Goal: Information Seeking & Learning: Learn about a topic

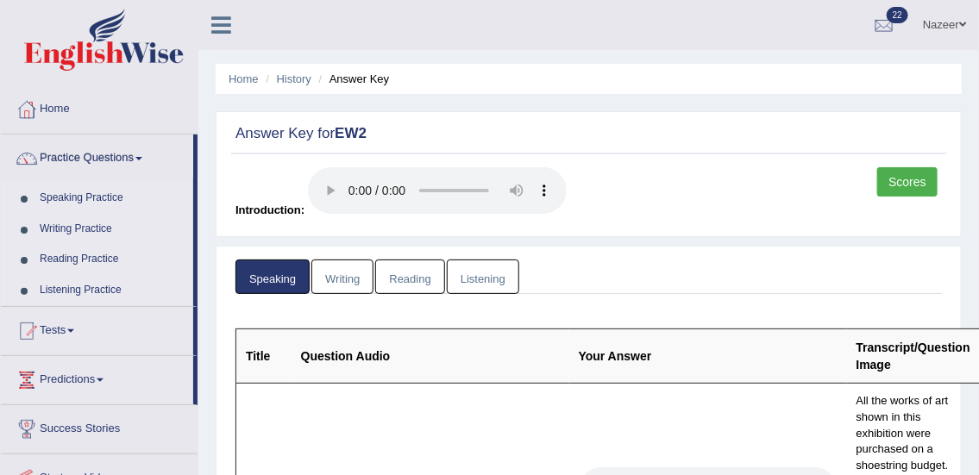
click at [69, 197] on link "Speaking Practice" at bounding box center [112, 198] width 161 height 31
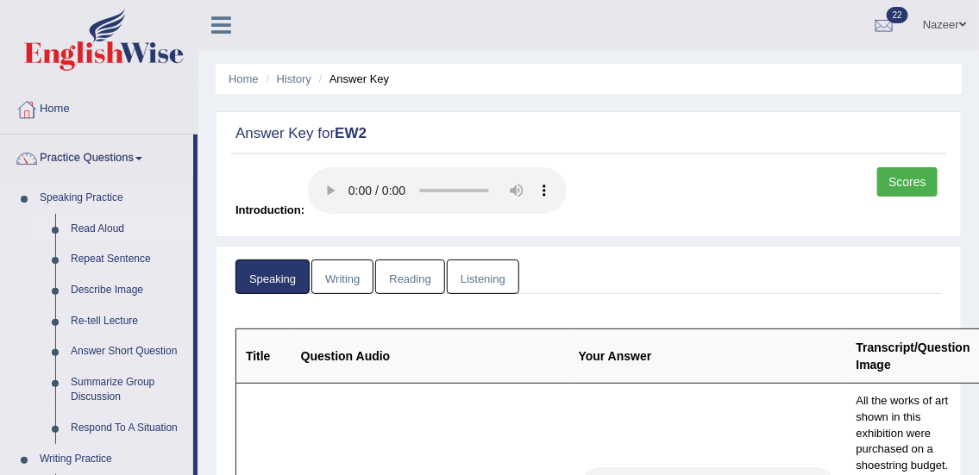
click at [87, 225] on link "Read Aloud" at bounding box center [128, 229] width 130 height 31
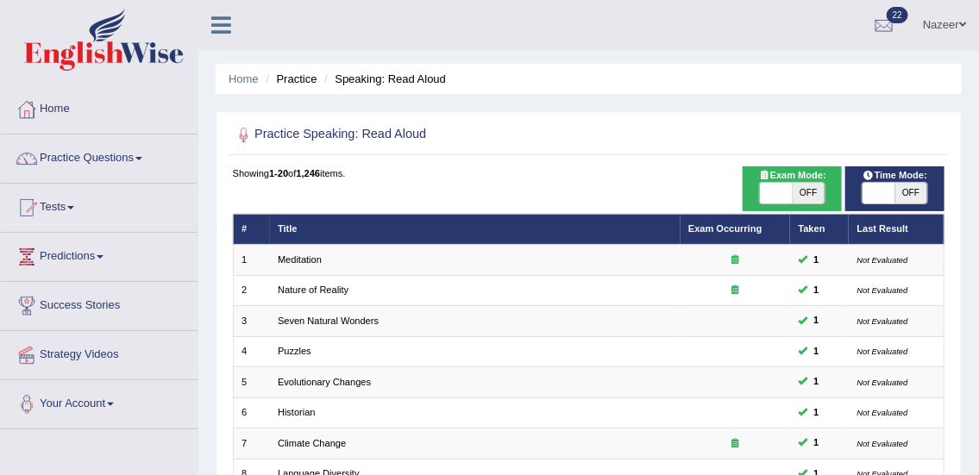
click at [874, 195] on span at bounding box center [878, 193] width 32 height 21
checkbox input "true"
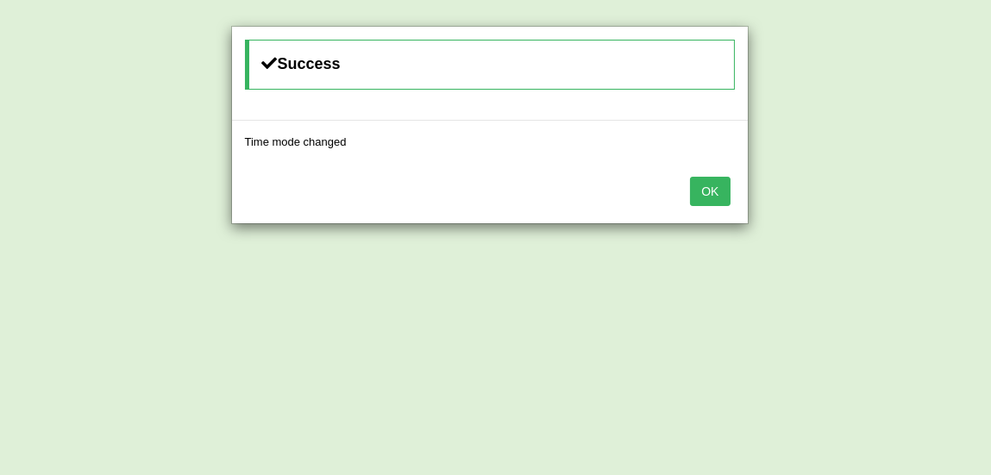
click at [714, 181] on button "OK" at bounding box center [710, 191] width 40 height 29
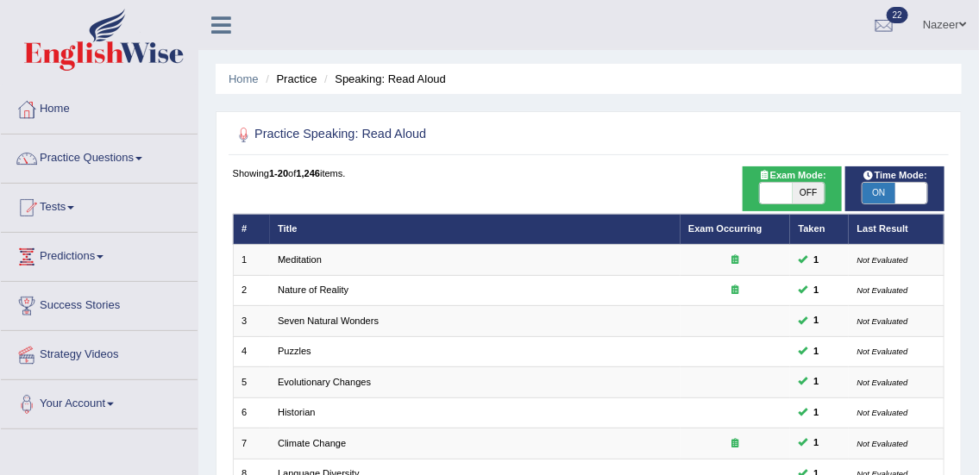
scroll to position [415, 0]
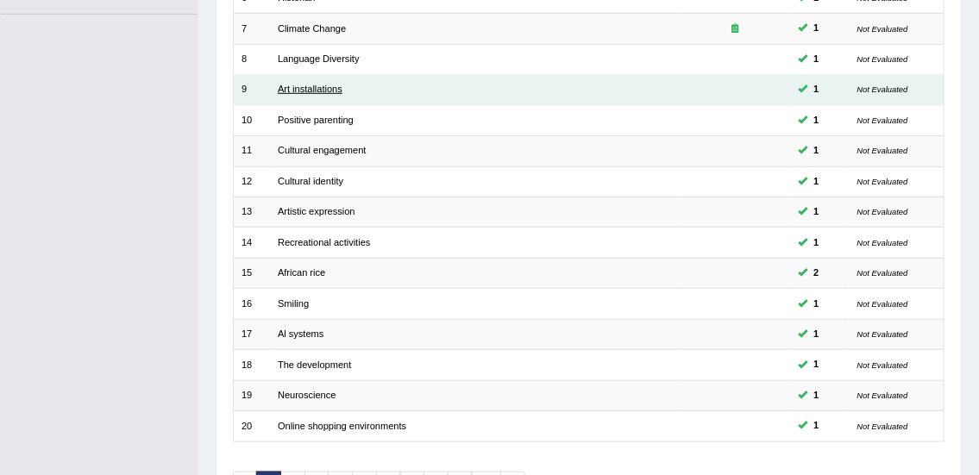
click at [309, 86] on link "Art installations" at bounding box center [310, 89] width 65 height 10
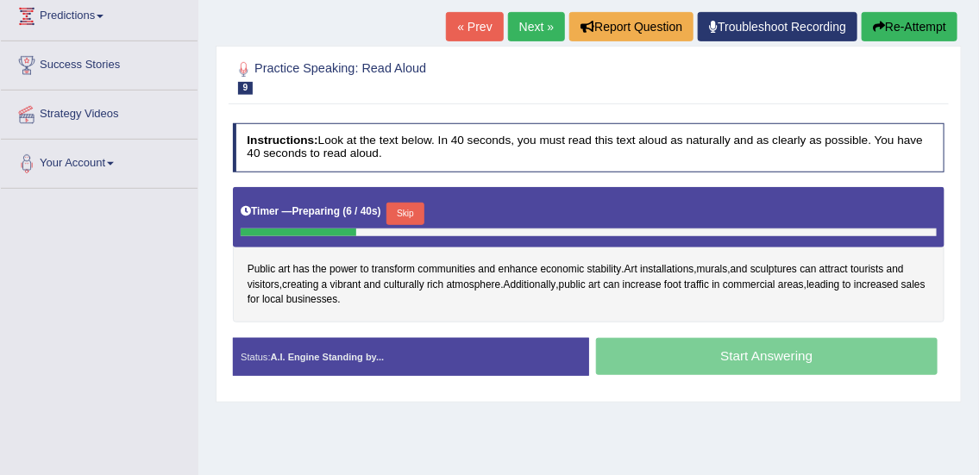
scroll to position [260, 0]
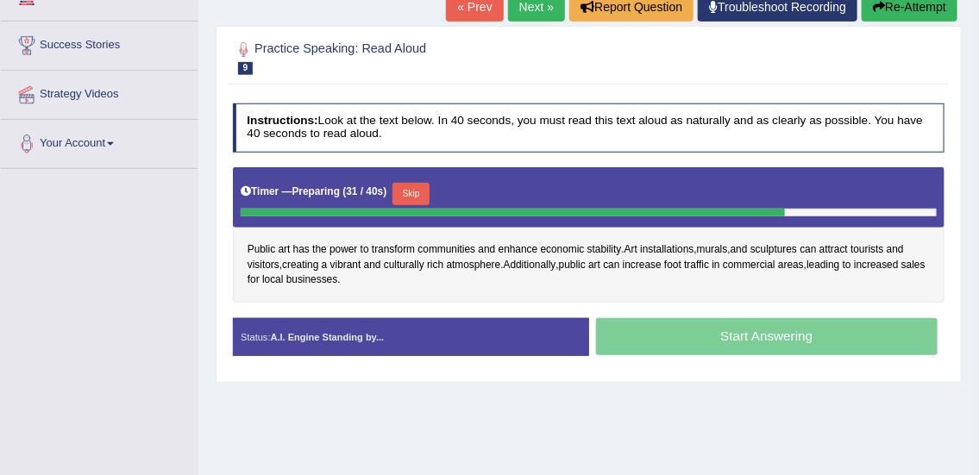
click at [412, 191] on button "Skip" at bounding box center [410, 194] width 37 height 22
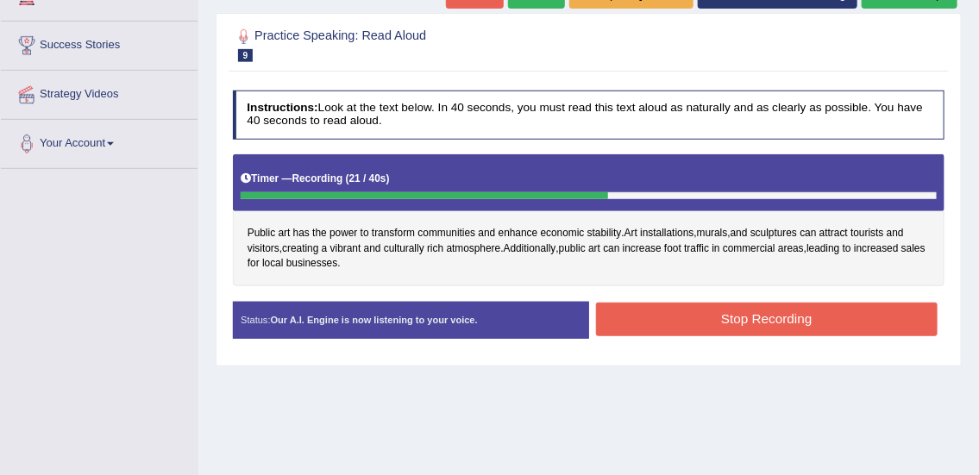
click at [626, 316] on button "Stop Recording" at bounding box center [766, 320] width 341 height 34
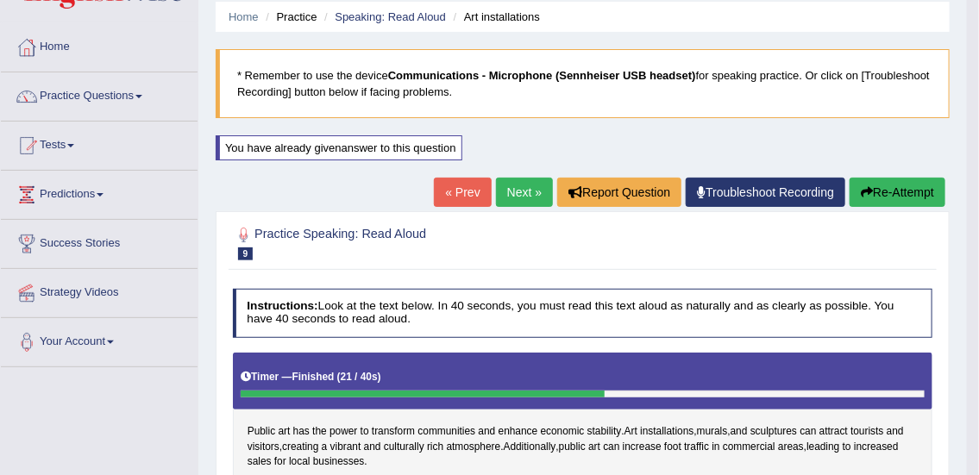
scroll to position [0, 0]
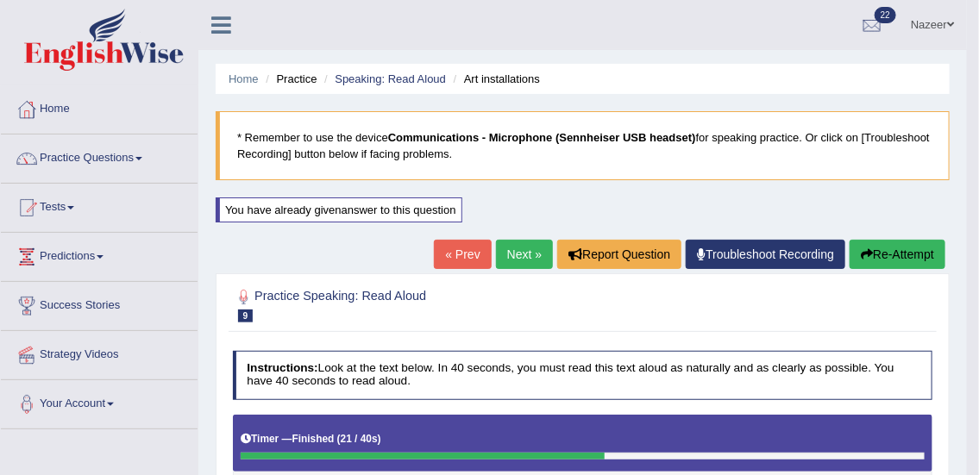
click at [513, 259] on link "Next »" at bounding box center [524, 254] width 57 height 29
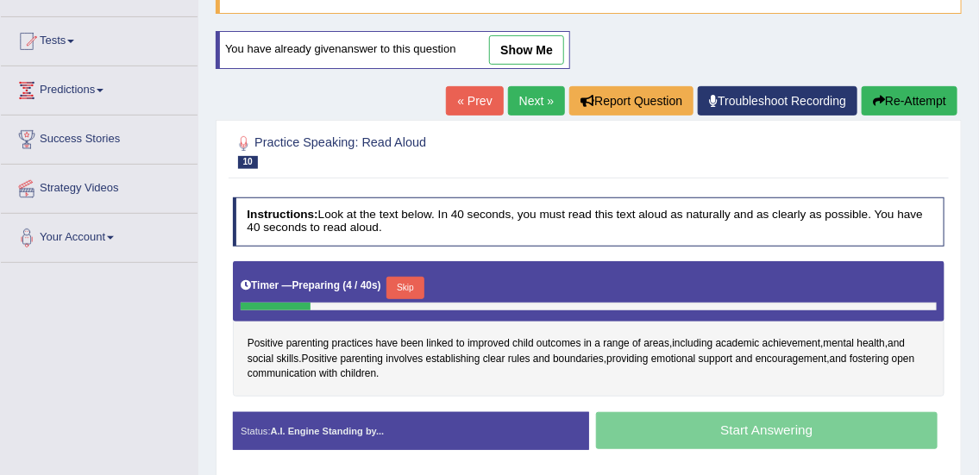
scroll to position [292, 0]
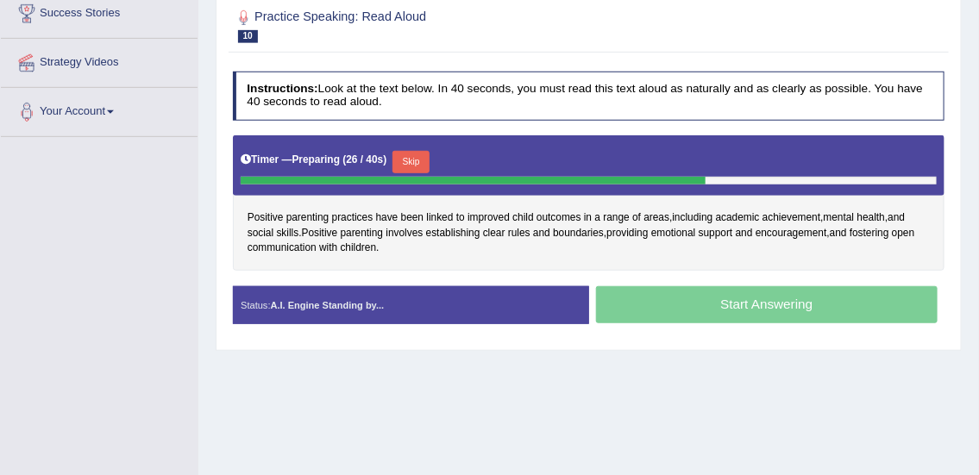
click at [418, 159] on button "Skip" at bounding box center [410, 162] width 37 height 22
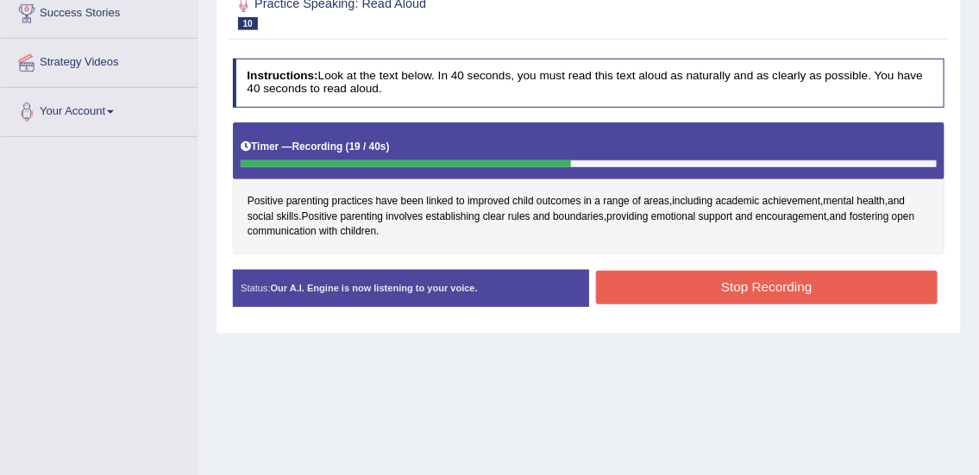
click at [622, 292] on button "Stop Recording" at bounding box center [766, 288] width 341 height 34
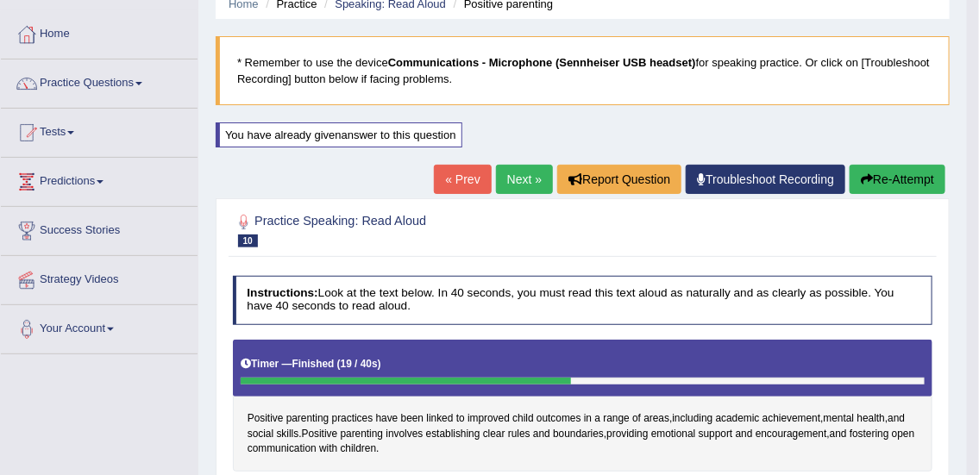
scroll to position [0, 0]
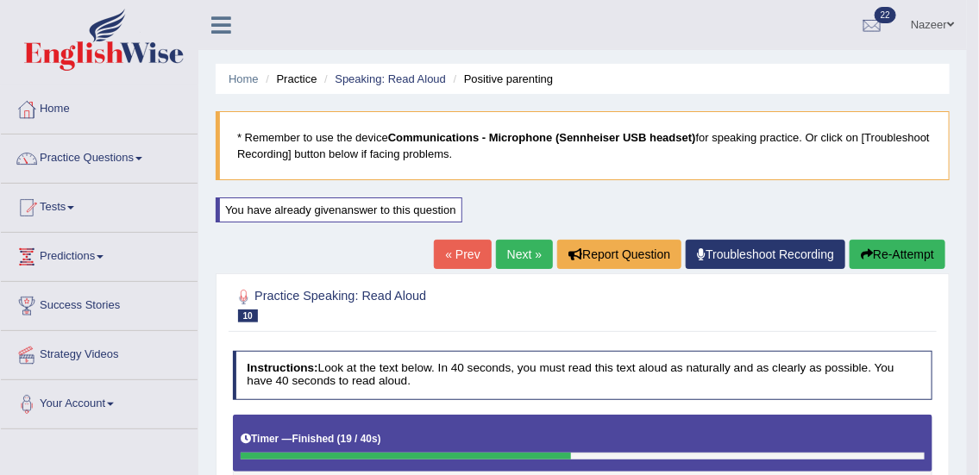
click at [522, 245] on link "Next »" at bounding box center [524, 254] width 57 height 29
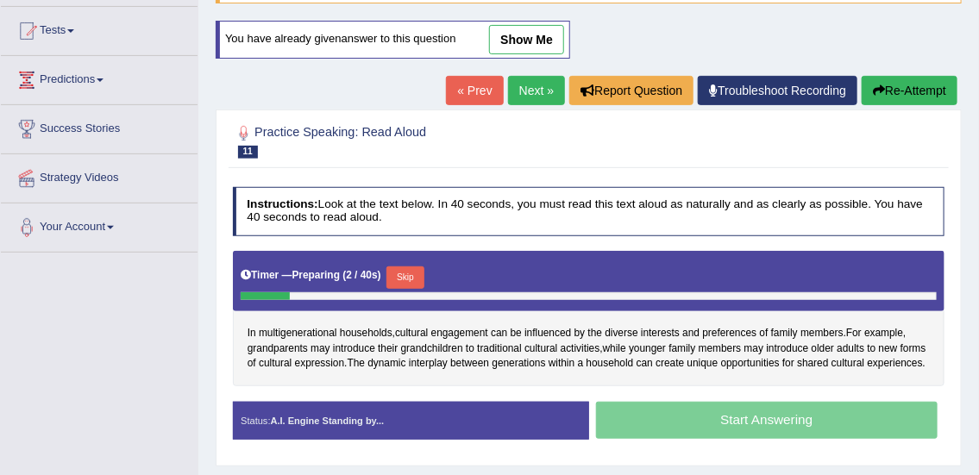
scroll to position [323, 0]
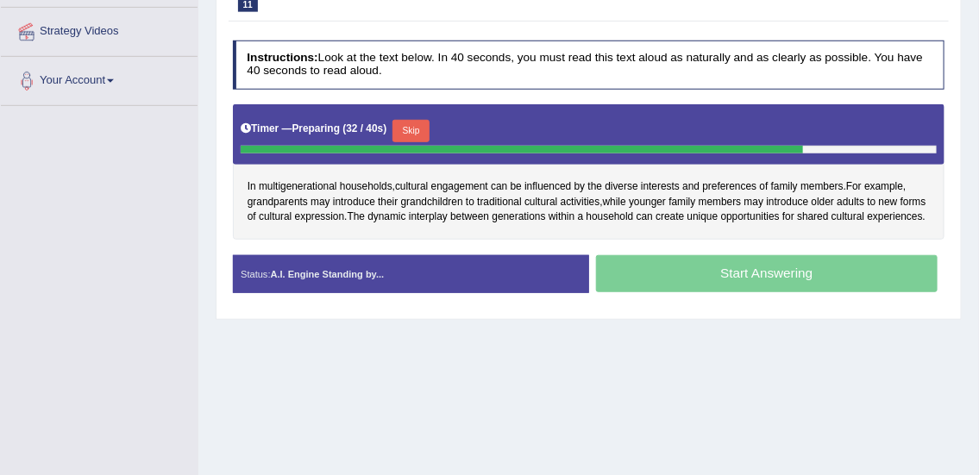
click at [422, 128] on button "Skip" at bounding box center [410, 131] width 37 height 22
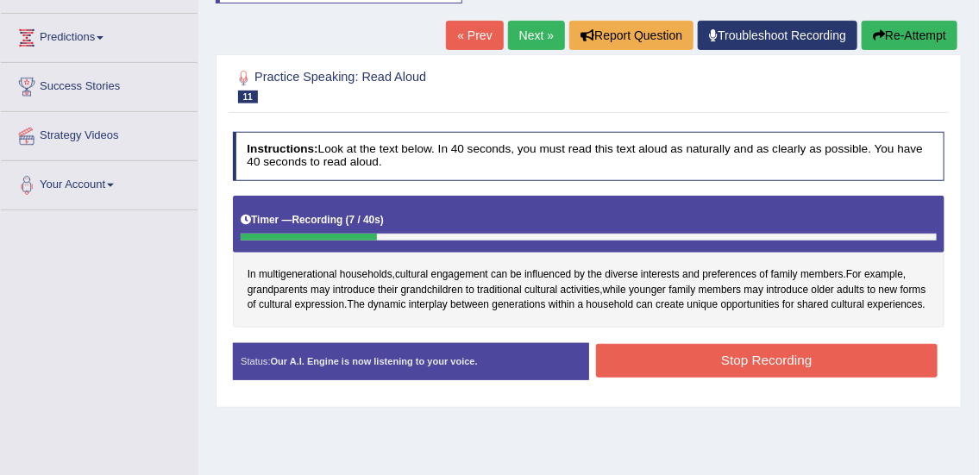
scroll to position [125, 0]
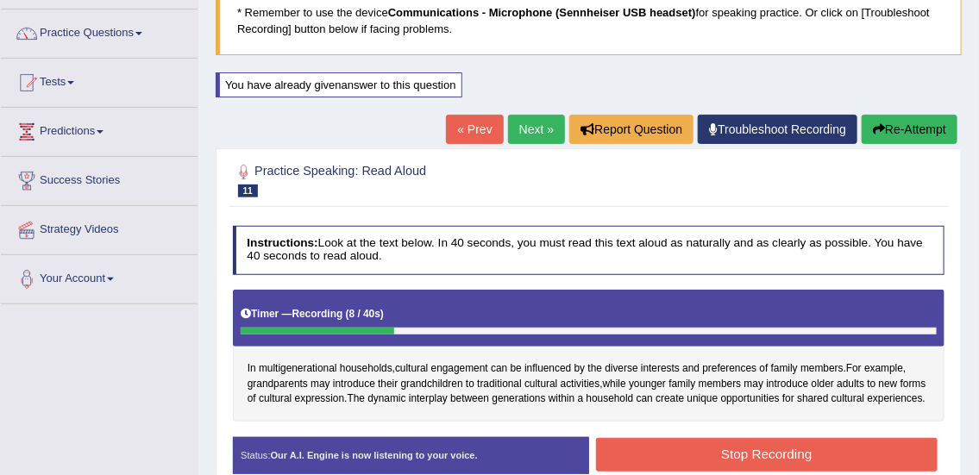
click at [884, 120] on button "Re-Attempt" at bounding box center [909, 129] width 96 height 29
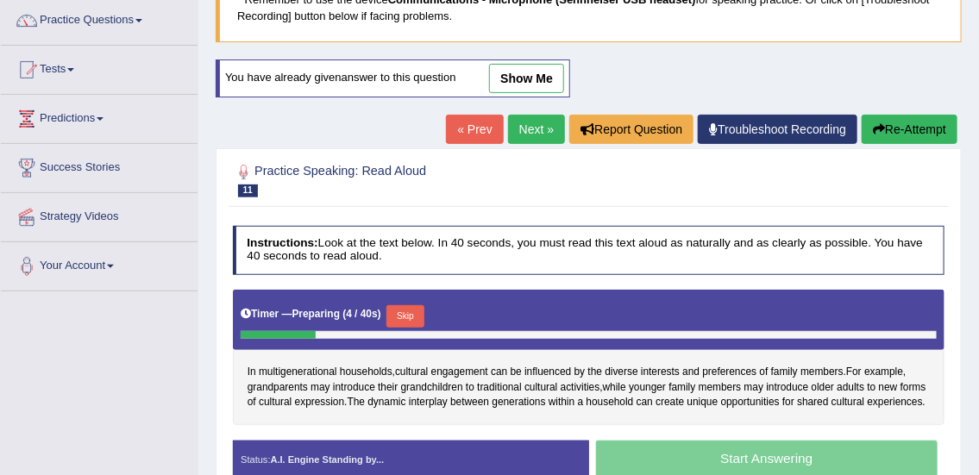
click at [397, 312] on button "Skip" at bounding box center [404, 316] width 37 height 22
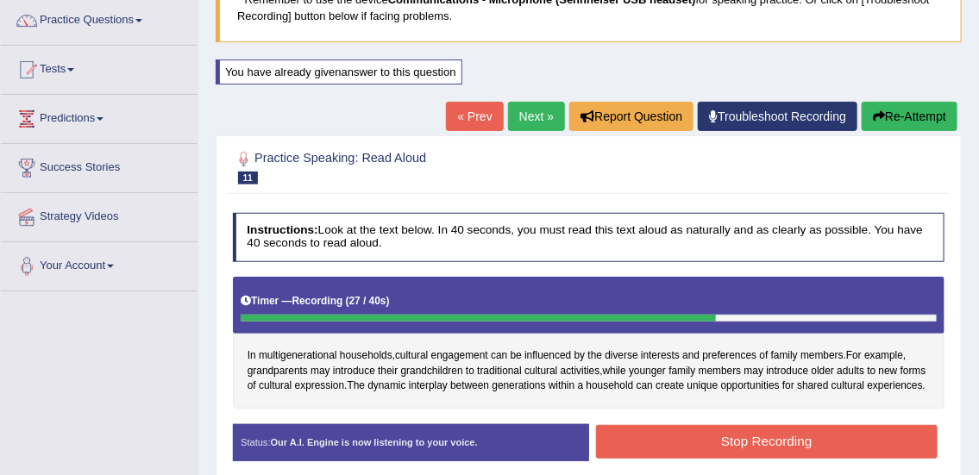
click at [619, 435] on button "Stop Recording" at bounding box center [766, 442] width 341 height 34
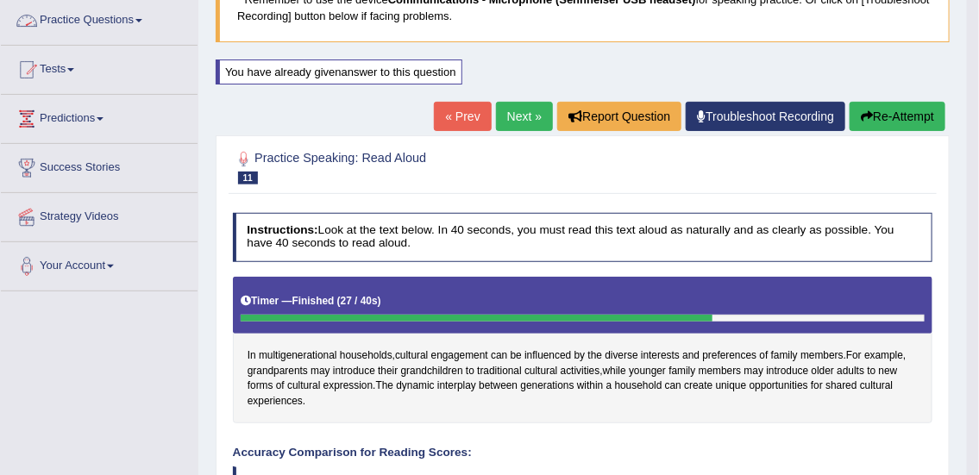
click at [122, 18] on link "Practice Questions" at bounding box center [99, 18] width 197 height 43
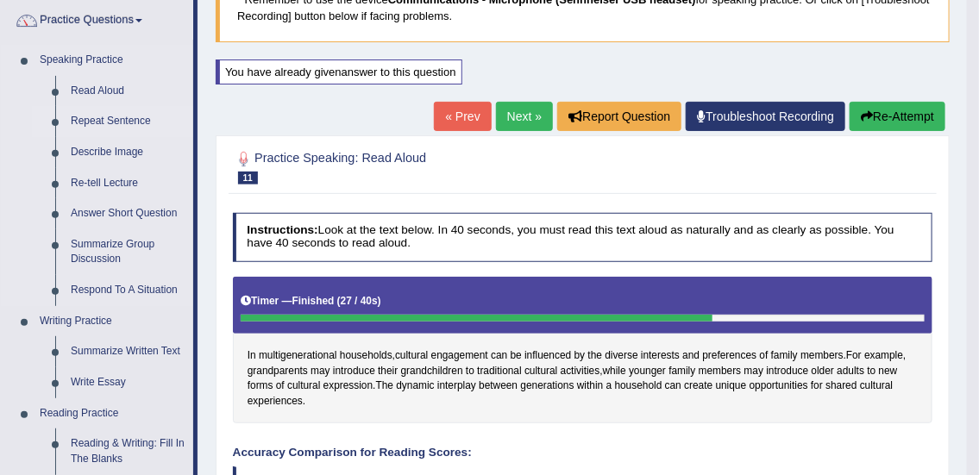
click at [100, 118] on link "Repeat Sentence" at bounding box center [128, 121] width 130 height 31
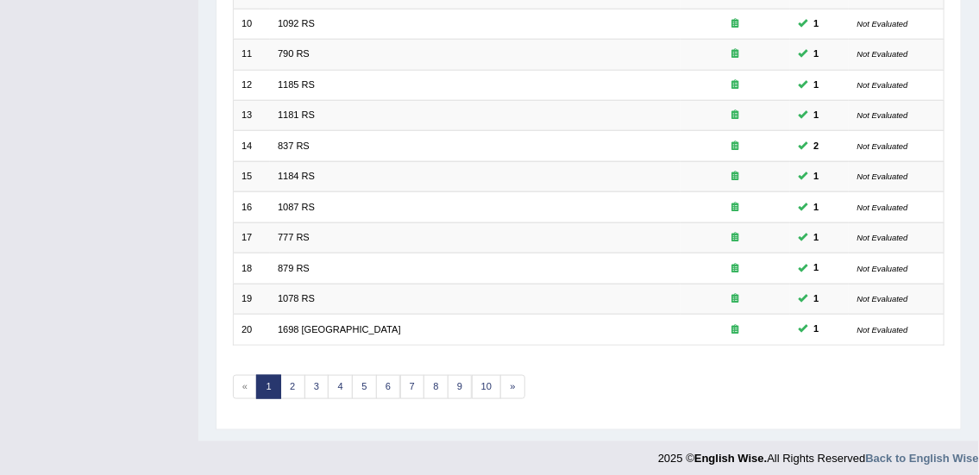
scroll to position [519, 0]
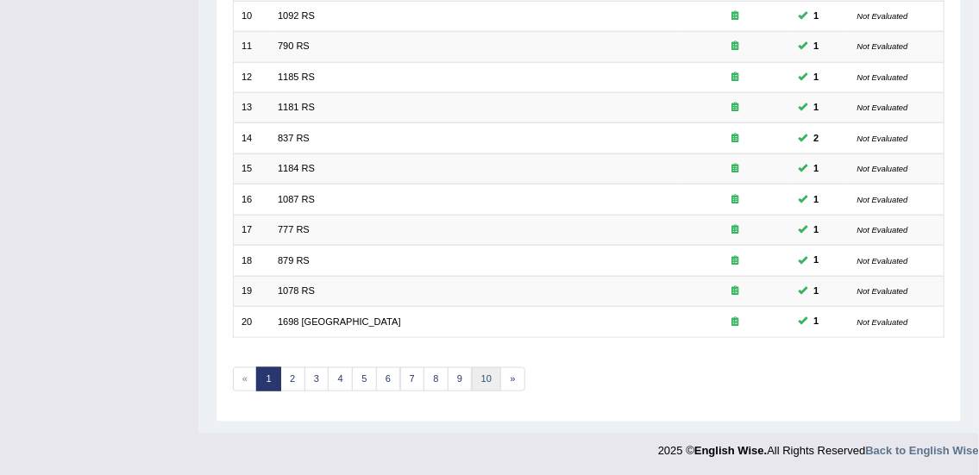
click at [485, 376] on link "10" at bounding box center [487, 379] width 30 height 24
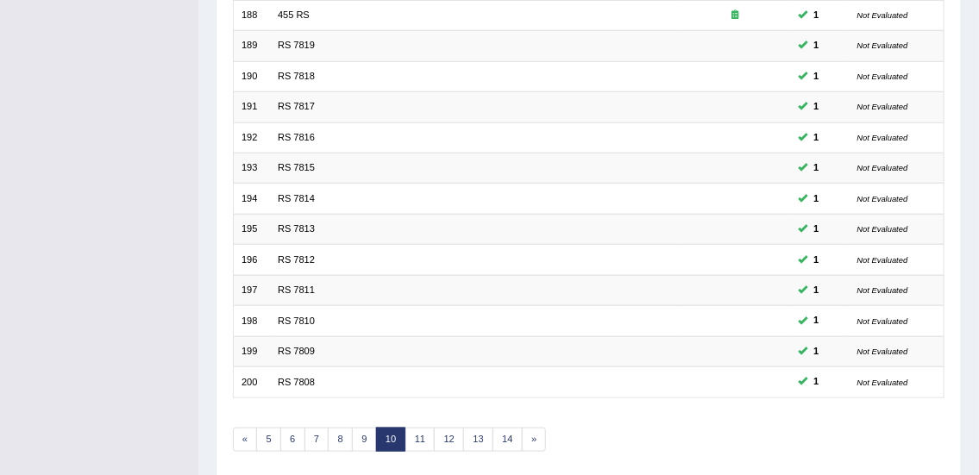
scroll to position [519, 0]
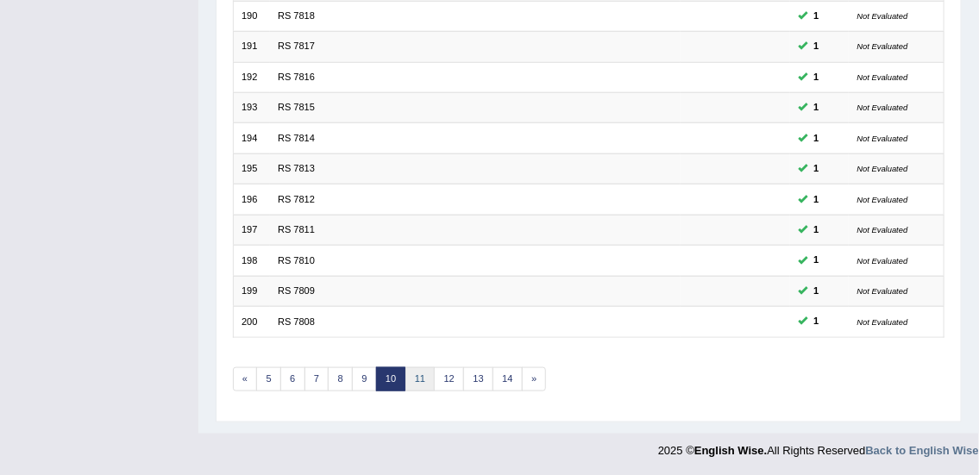
click at [430, 375] on link "11" at bounding box center [420, 379] width 30 height 24
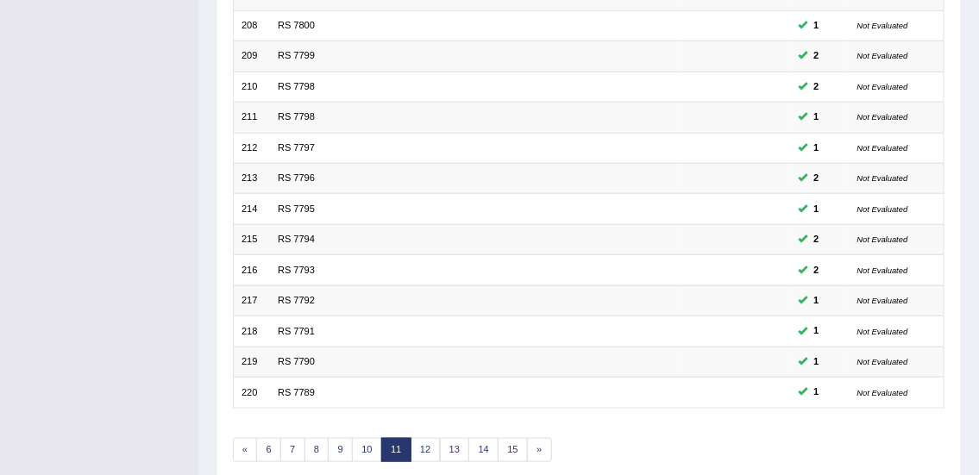
scroll to position [519, 0]
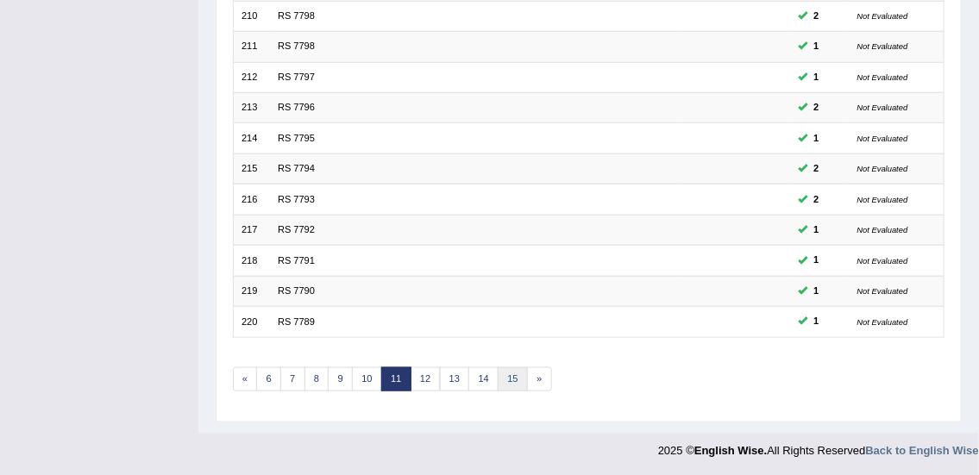
click at [505, 377] on link "15" at bounding box center [513, 379] width 30 height 24
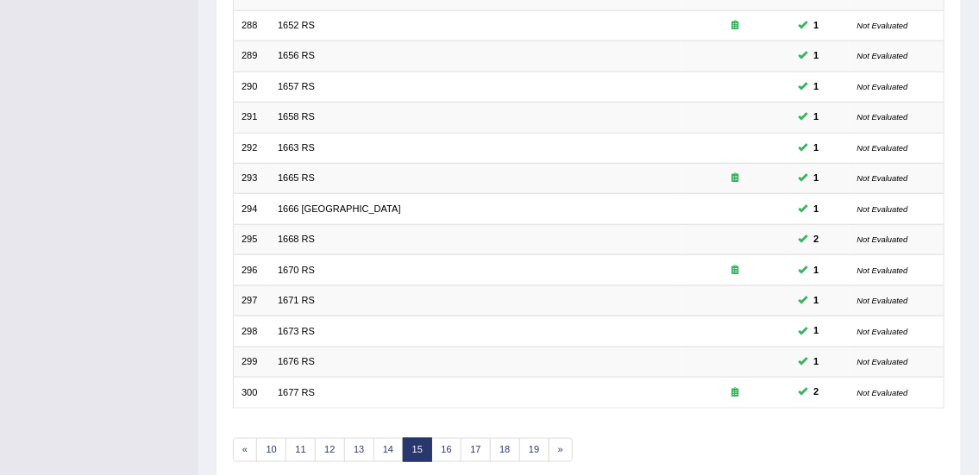
scroll to position [519, 0]
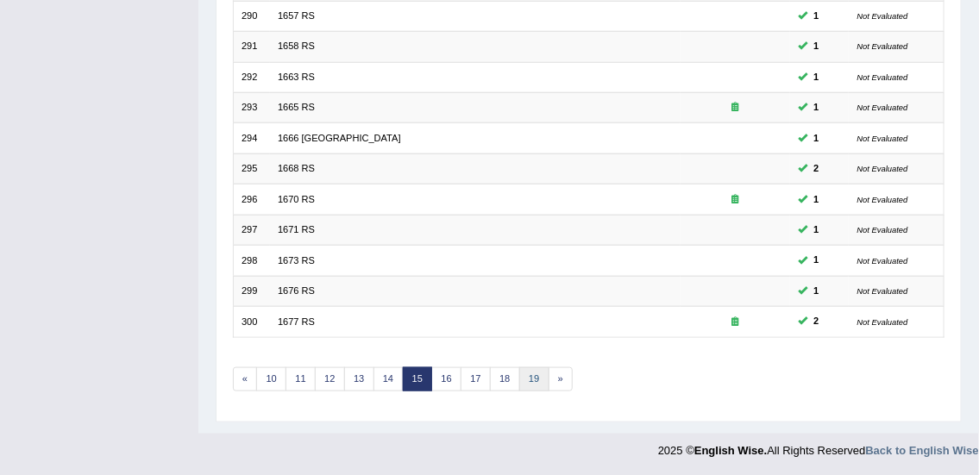
click at [534, 379] on link "19" at bounding box center [534, 379] width 30 height 24
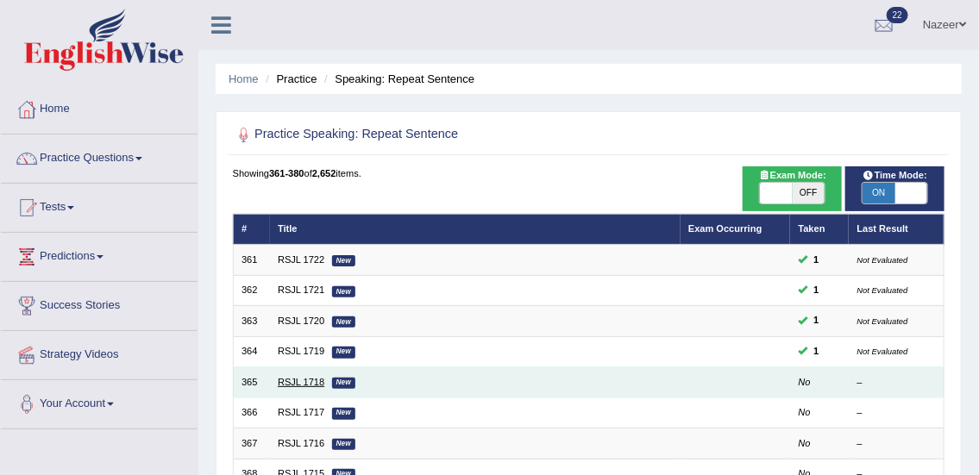
click at [293, 381] on link "RSJL 1718" at bounding box center [301, 382] width 47 height 10
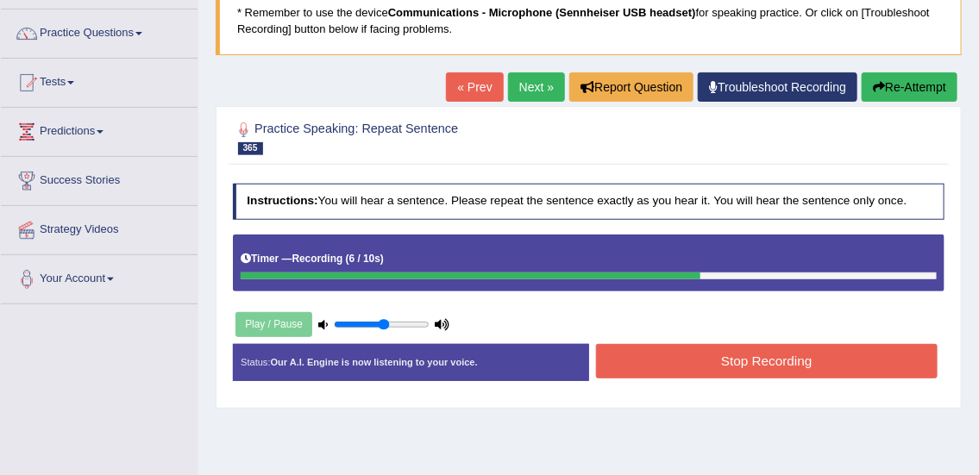
scroll to position [177, 0]
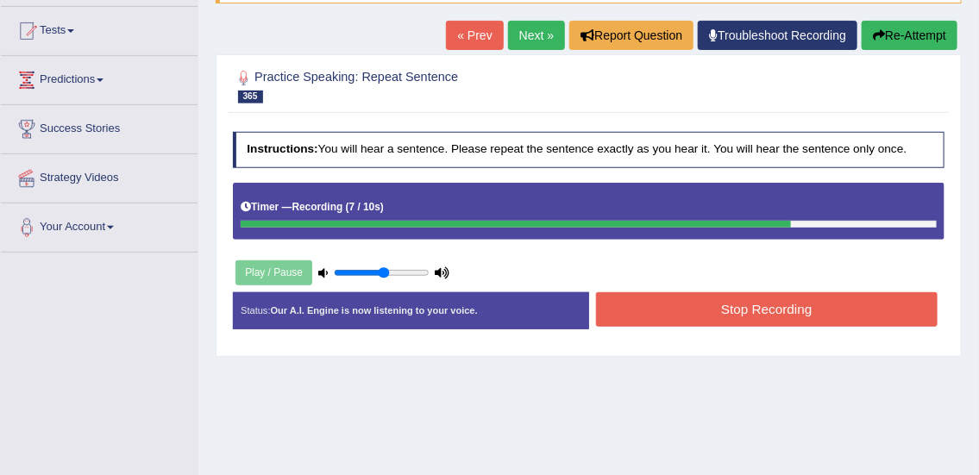
click at [692, 310] on button "Stop Recording" at bounding box center [766, 309] width 341 height 34
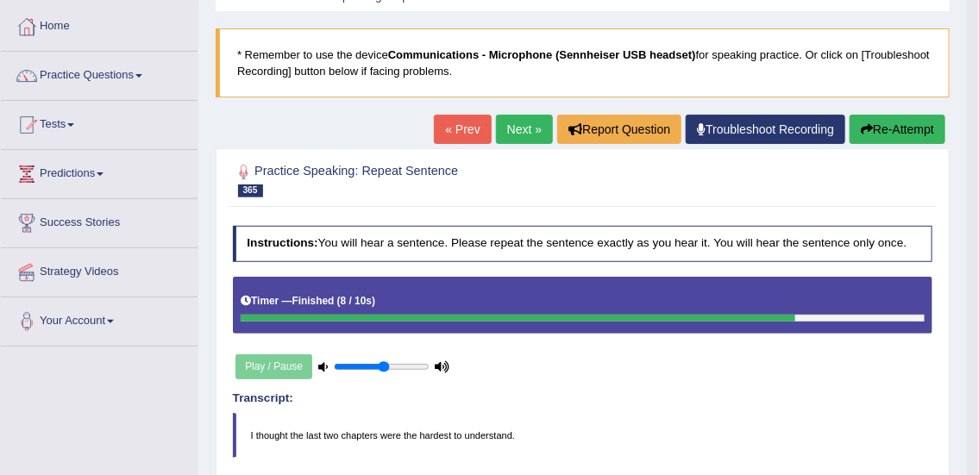
scroll to position [72, 0]
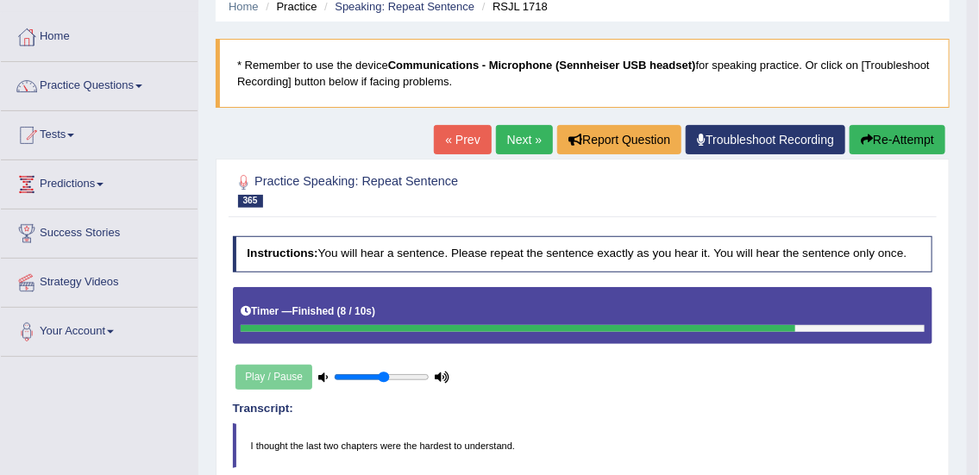
click at [525, 137] on link "Next »" at bounding box center [524, 139] width 57 height 29
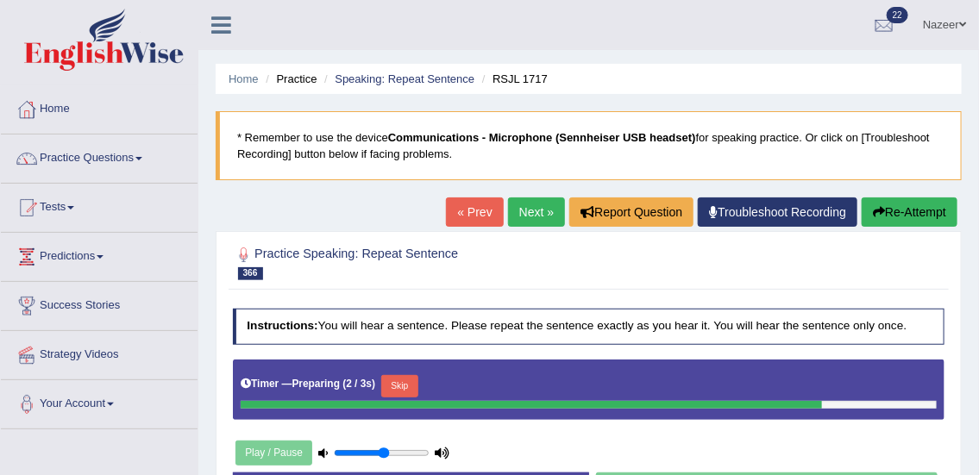
scroll to position [415, 0]
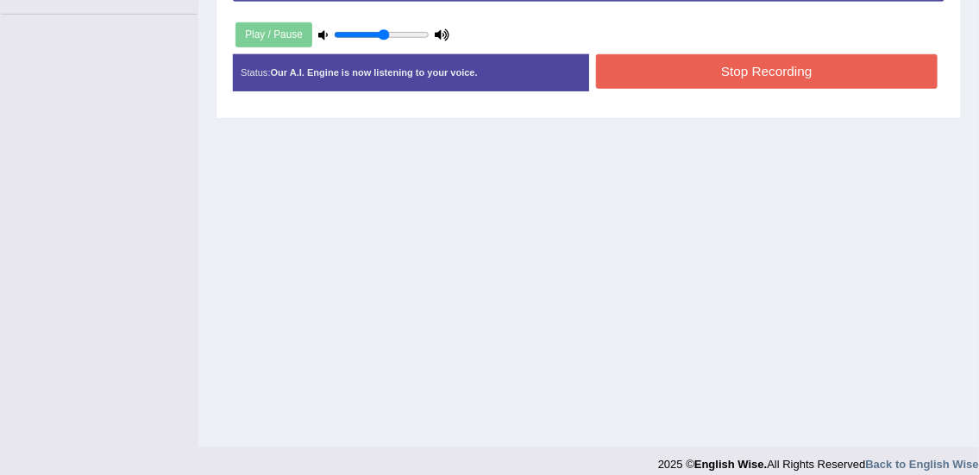
click at [847, 73] on button "Stop Recording" at bounding box center [766, 71] width 341 height 34
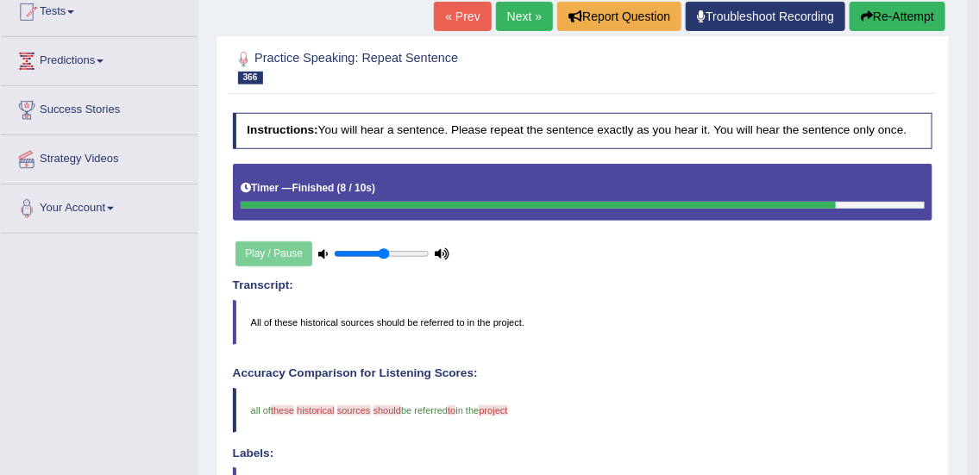
scroll to position [112, 0]
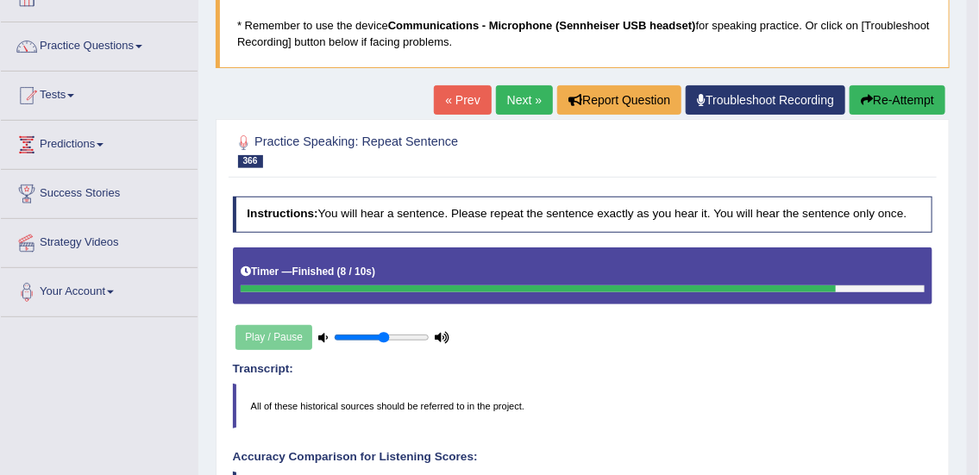
click at [531, 95] on link "Next »" at bounding box center [524, 99] width 57 height 29
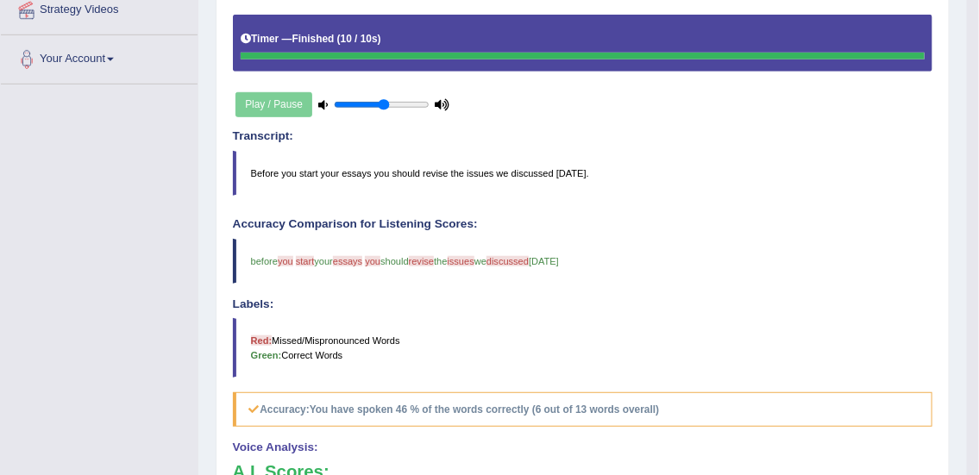
scroll to position [407, 0]
